Goal: Transaction & Acquisition: Purchase product/service

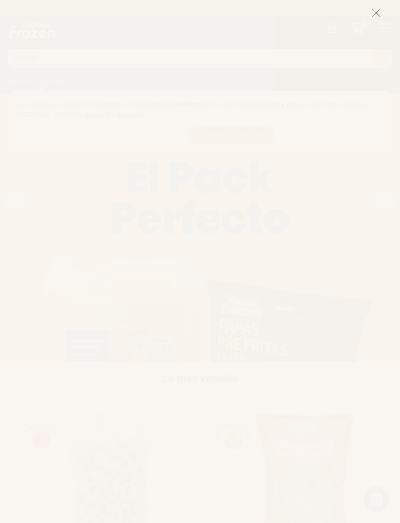
click at [373, 22] on button at bounding box center [377, 12] width 10 height 23
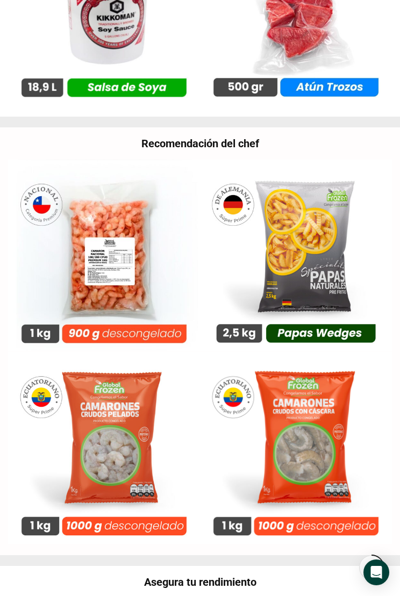
scroll to position [1552, 0]
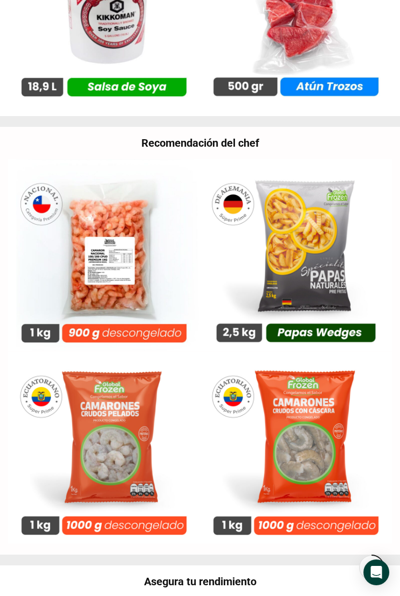
click at [77, 275] on img at bounding box center [104, 255] width 192 height 192
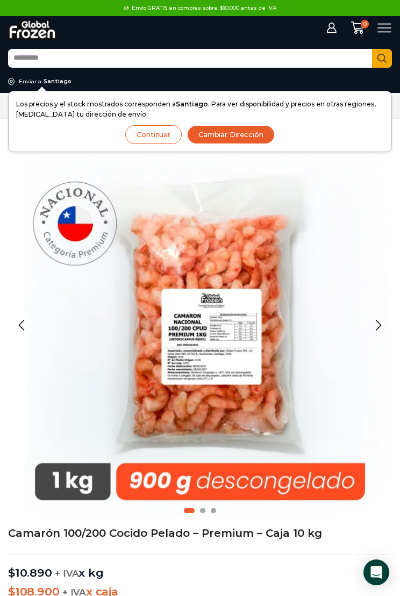
click at [373, 331] on div "Next slide" at bounding box center [378, 325] width 27 height 27
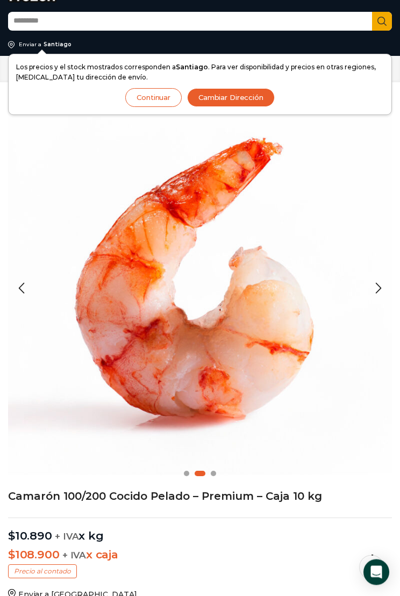
scroll to position [37, 0]
click at [28, 245] on img "2 / 3" at bounding box center [200, 288] width 384 height 384
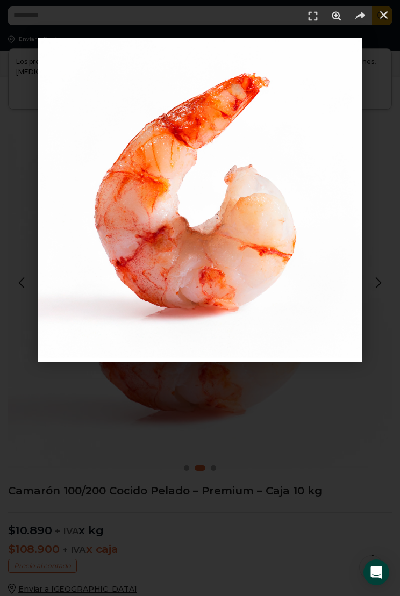
scroll to position [45, 0]
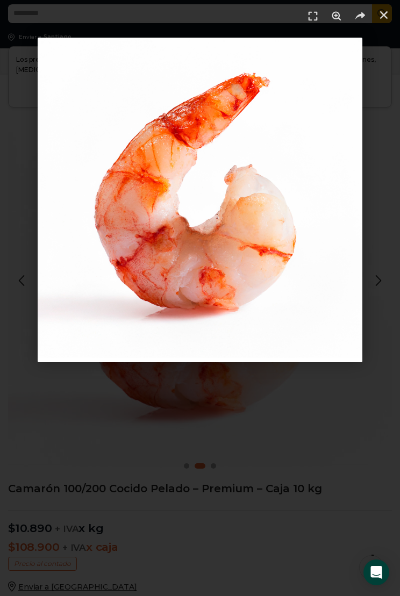
click at [286, 405] on div at bounding box center [200, 298] width 400 height 596
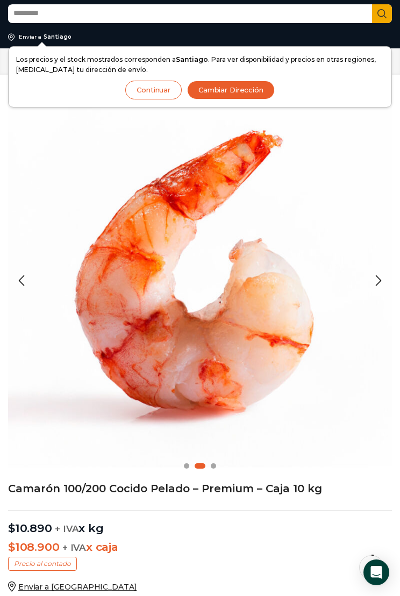
click at [22, 281] on div "Previous slide" at bounding box center [21, 280] width 27 height 27
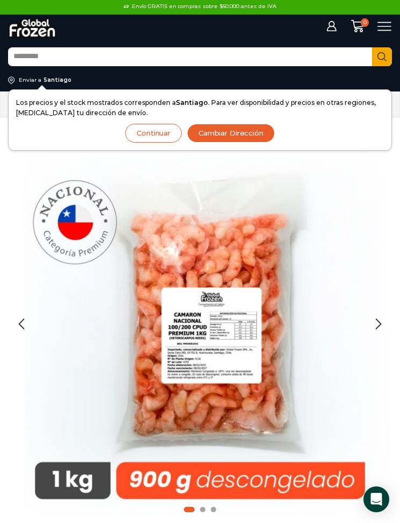
scroll to position [0, 0]
